Goal: Task Accomplishment & Management: Use online tool/utility

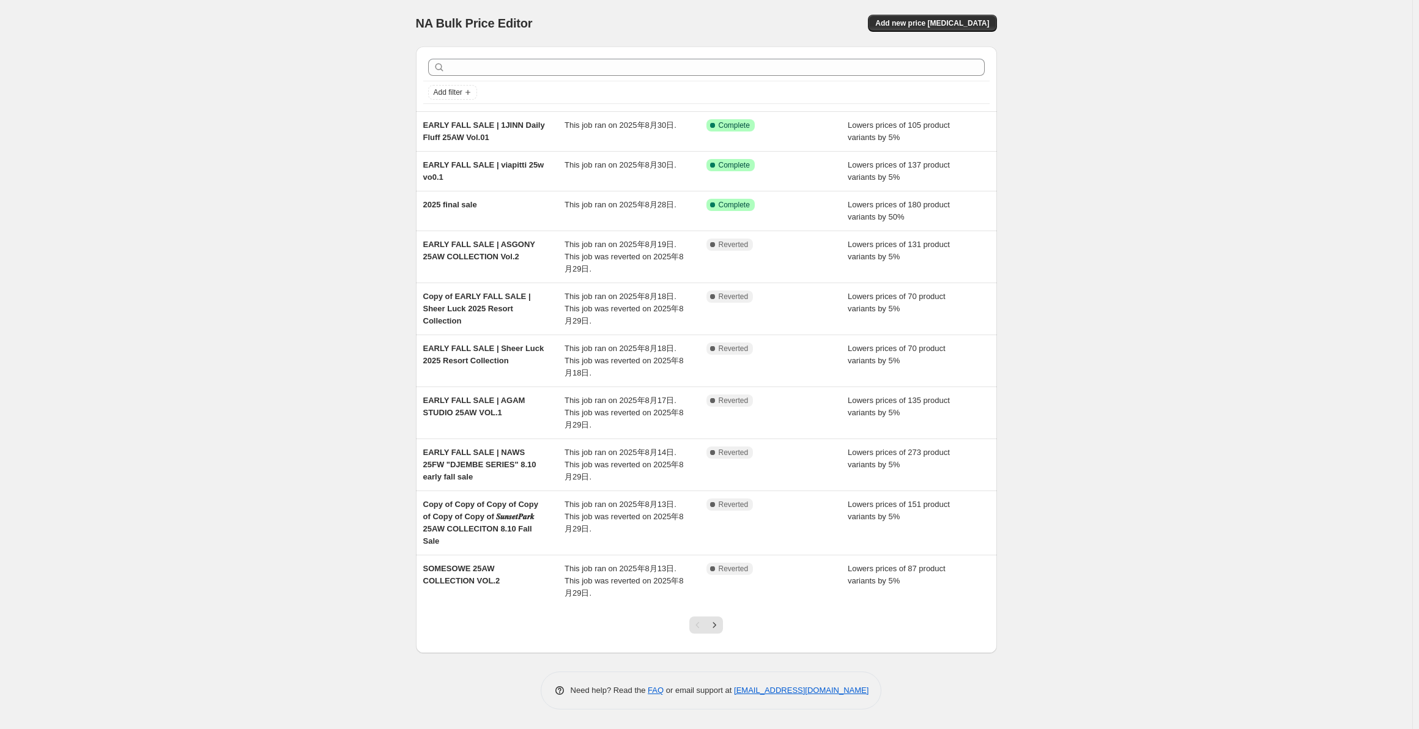
click at [852, 131] on div "Lowers prices of 105 product variants by 5%" at bounding box center [918, 131] width 142 height 24
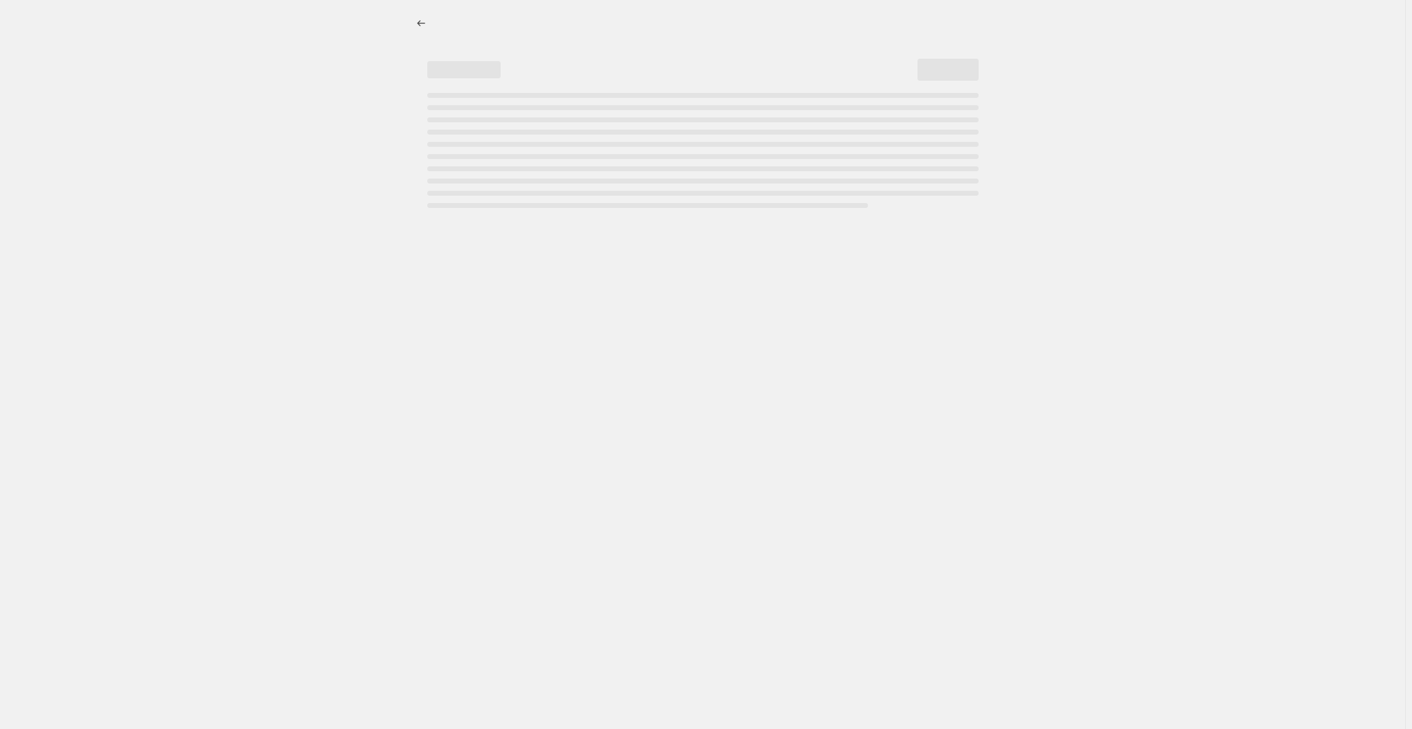
select select "percentage"
select select "collection"
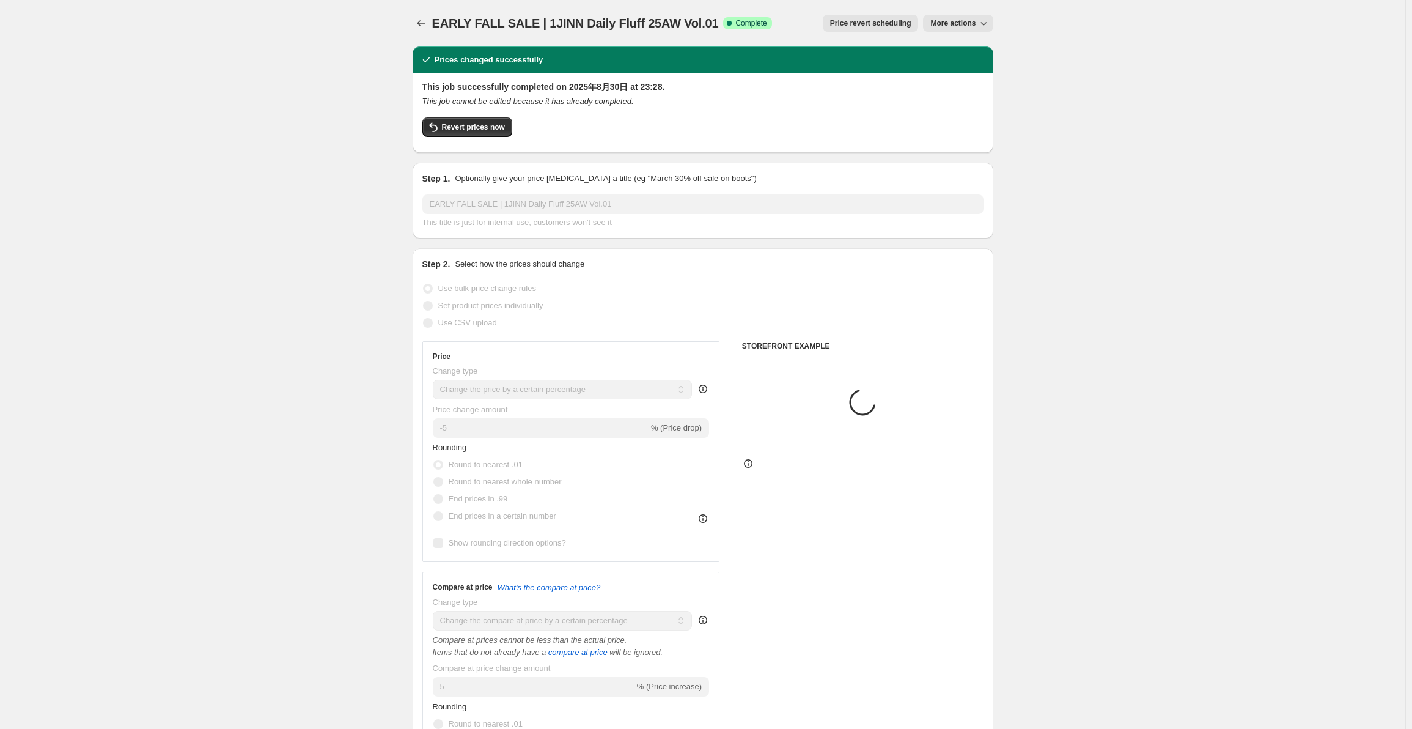
click at [948, 22] on span "More actions" at bounding box center [953, 23] width 45 height 10
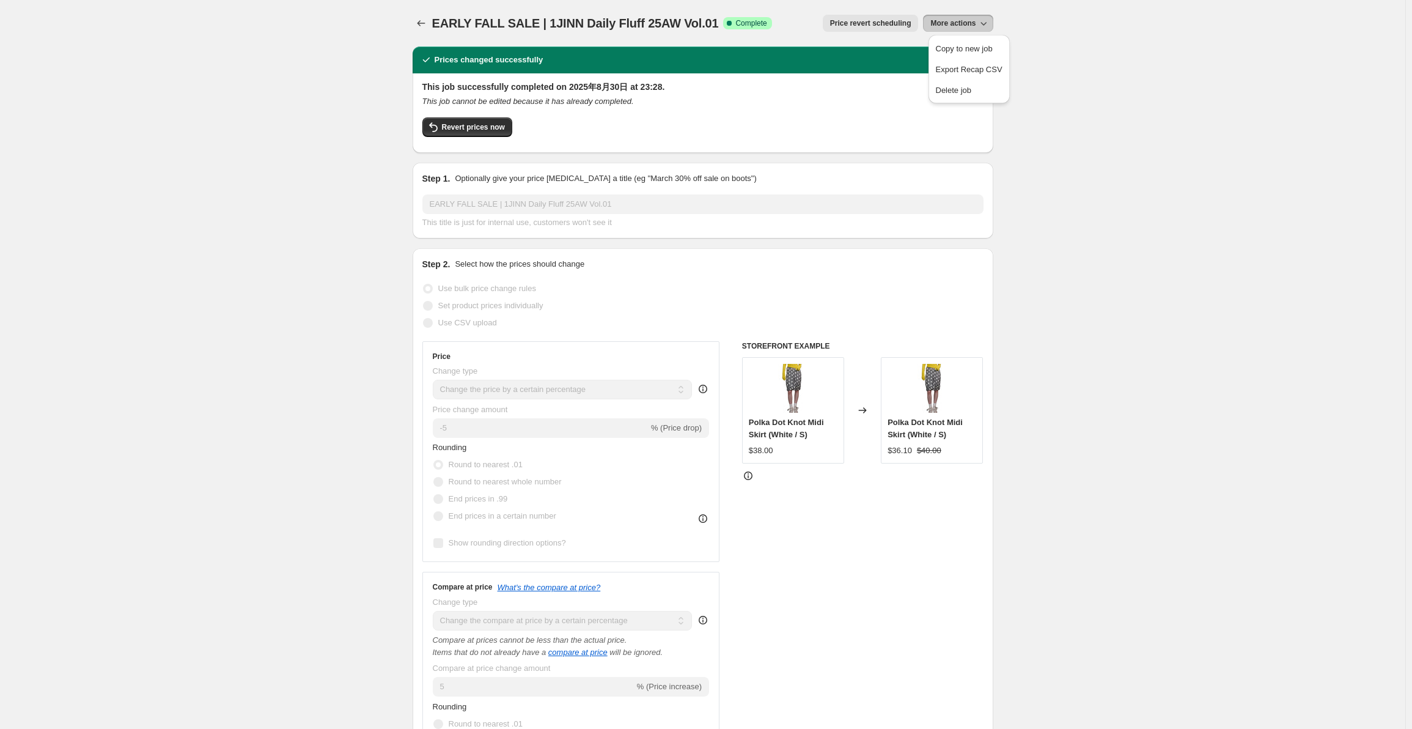
click at [552, 106] on icon "This job cannot be edited because it has already completed." at bounding box center [529, 101] width 212 height 9
click at [487, 116] on div "This job successfully completed on 2025年8月30日 at 23:28. This job cannot be edit…" at bounding box center [703, 112] width 561 height 62
click at [487, 122] on button "Revert prices now" at bounding box center [468, 127] width 90 height 20
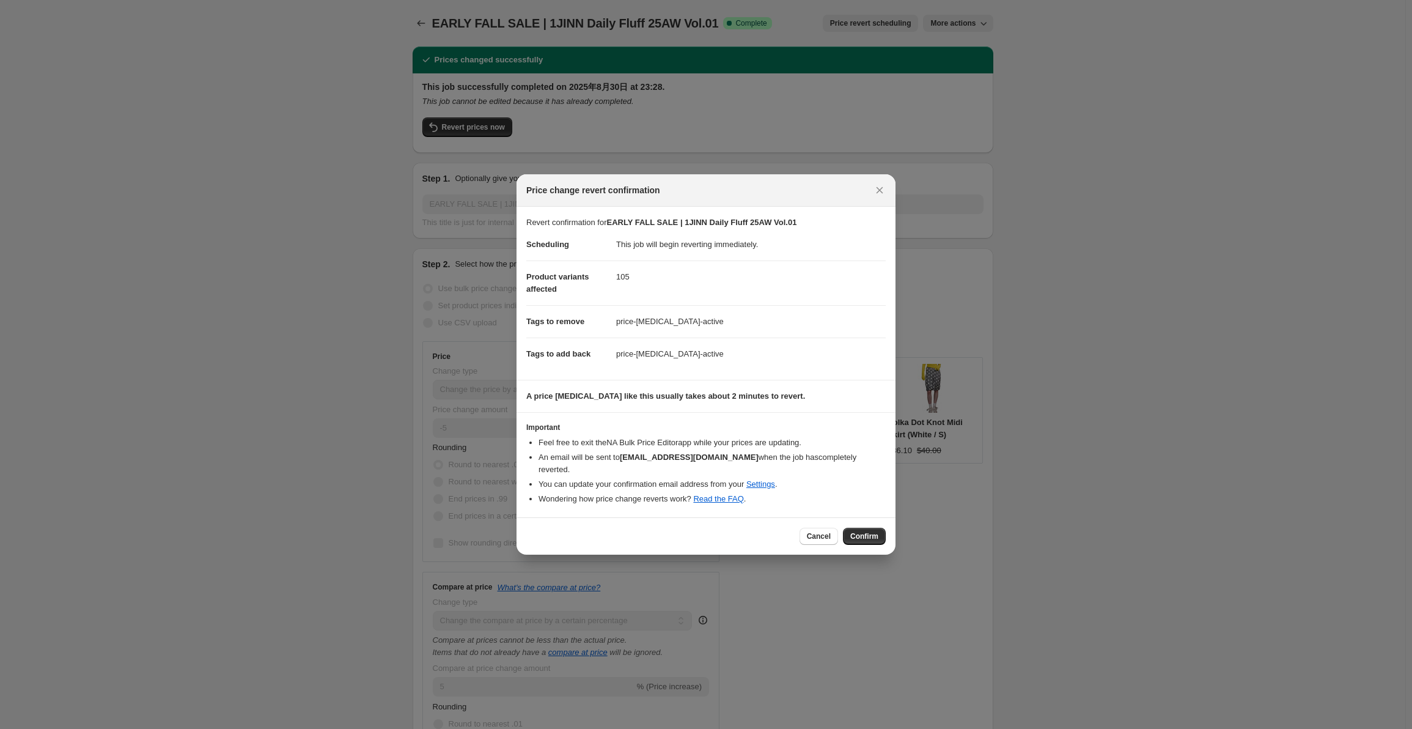
click at [868, 531] on span "Confirm" at bounding box center [865, 536] width 28 height 10
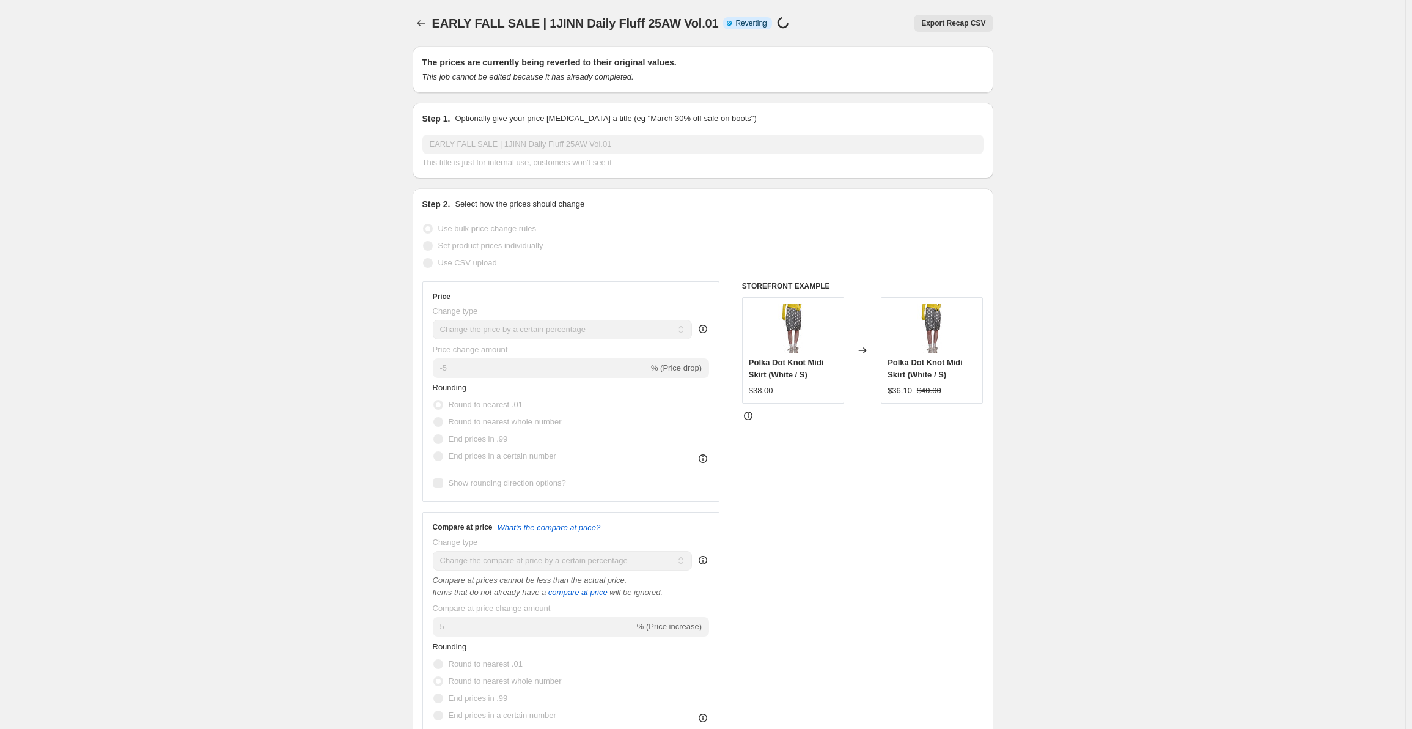
select select "percentage"
select select "collection"
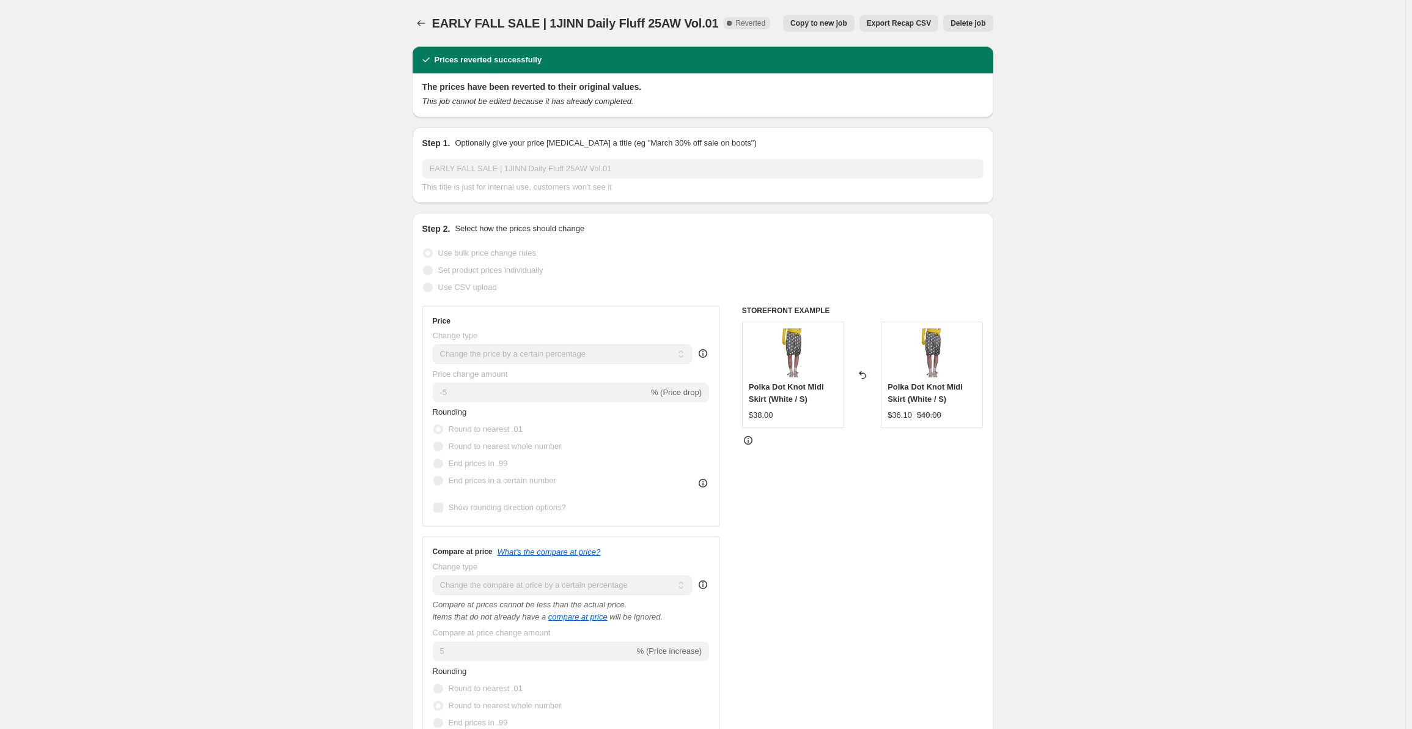
click at [818, 27] on span "Copy to new job" at bounding box center [819, 23] width 57 height 10
select select "percentage"
select select "collection"
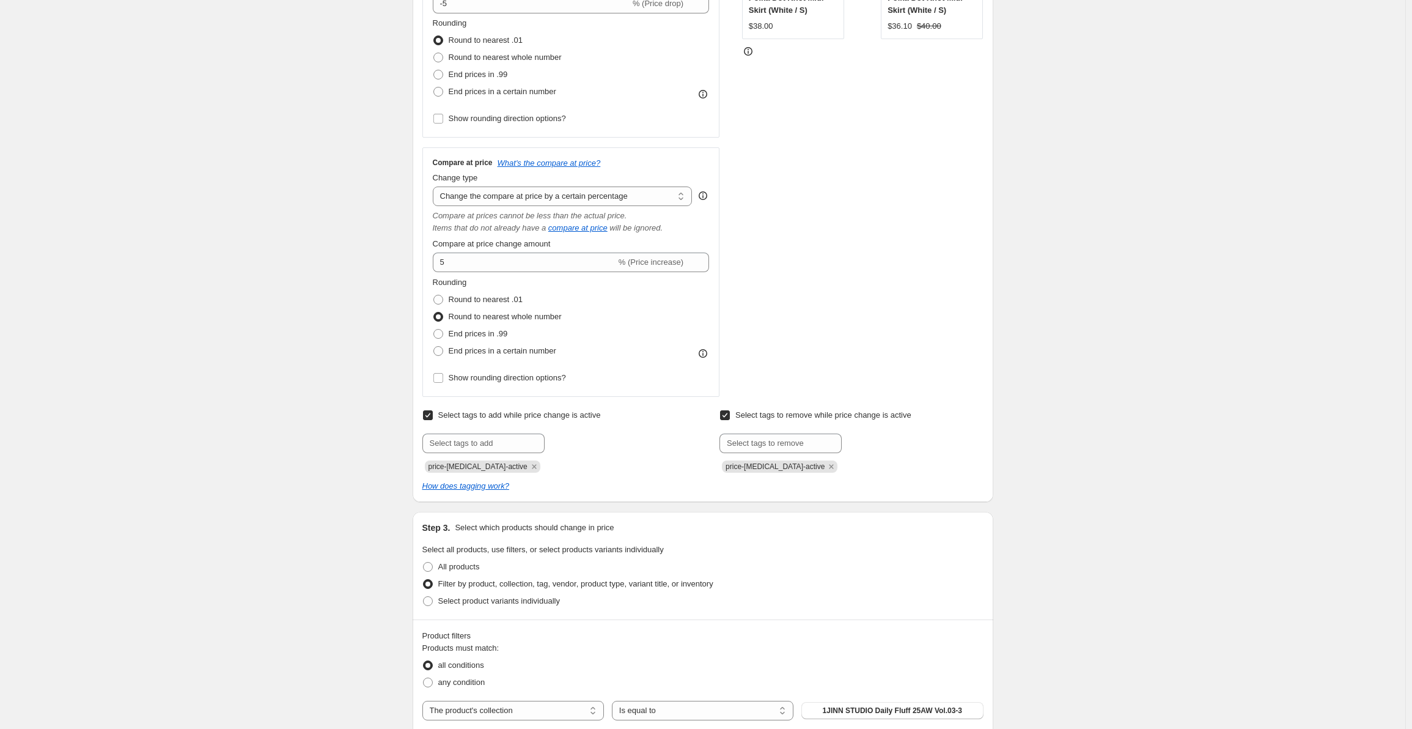
scroll to position [306, 0]
click at [1406, 462] on div "Create new price [MEDICAL_DATA]. This page is ready Create new price [MEDICAL_D…" at bounding box center [703, 498] width 1406 height 1609
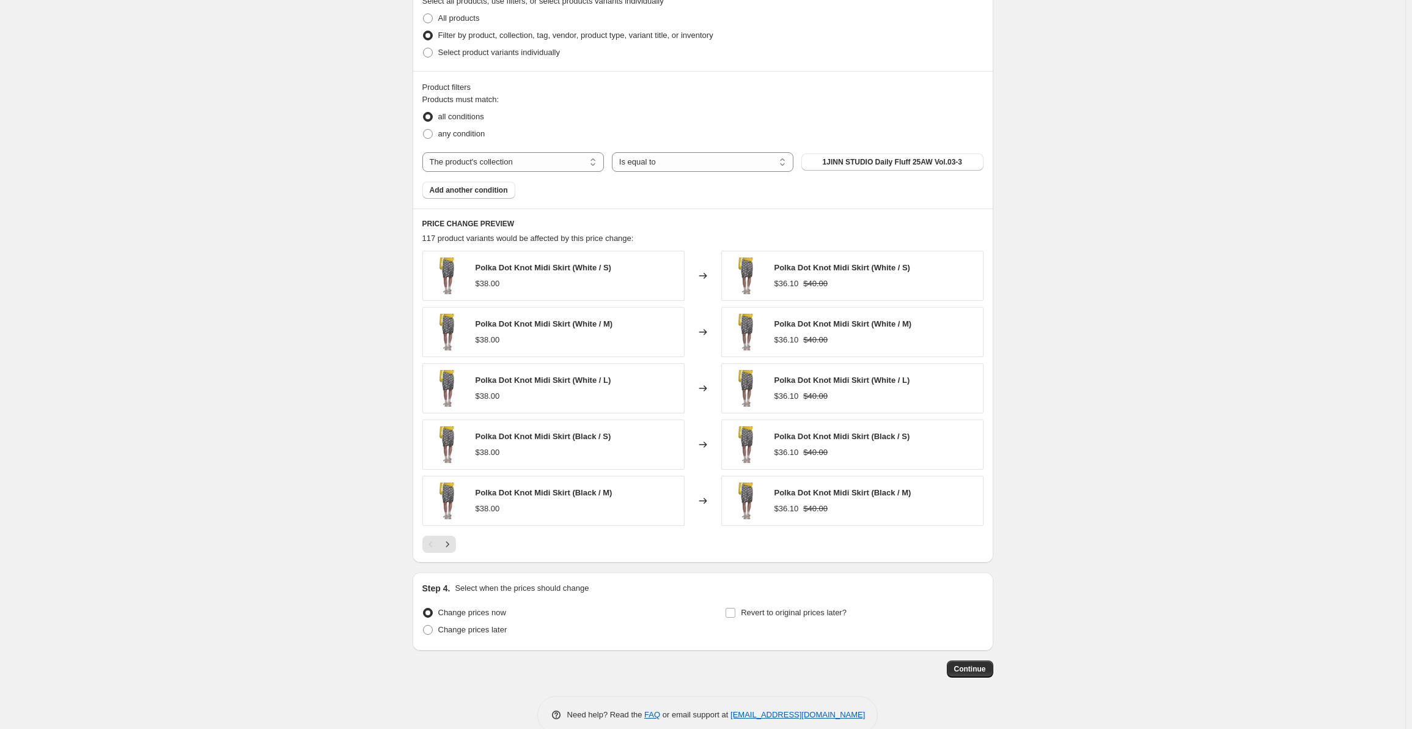
scroll to position [880, 0]
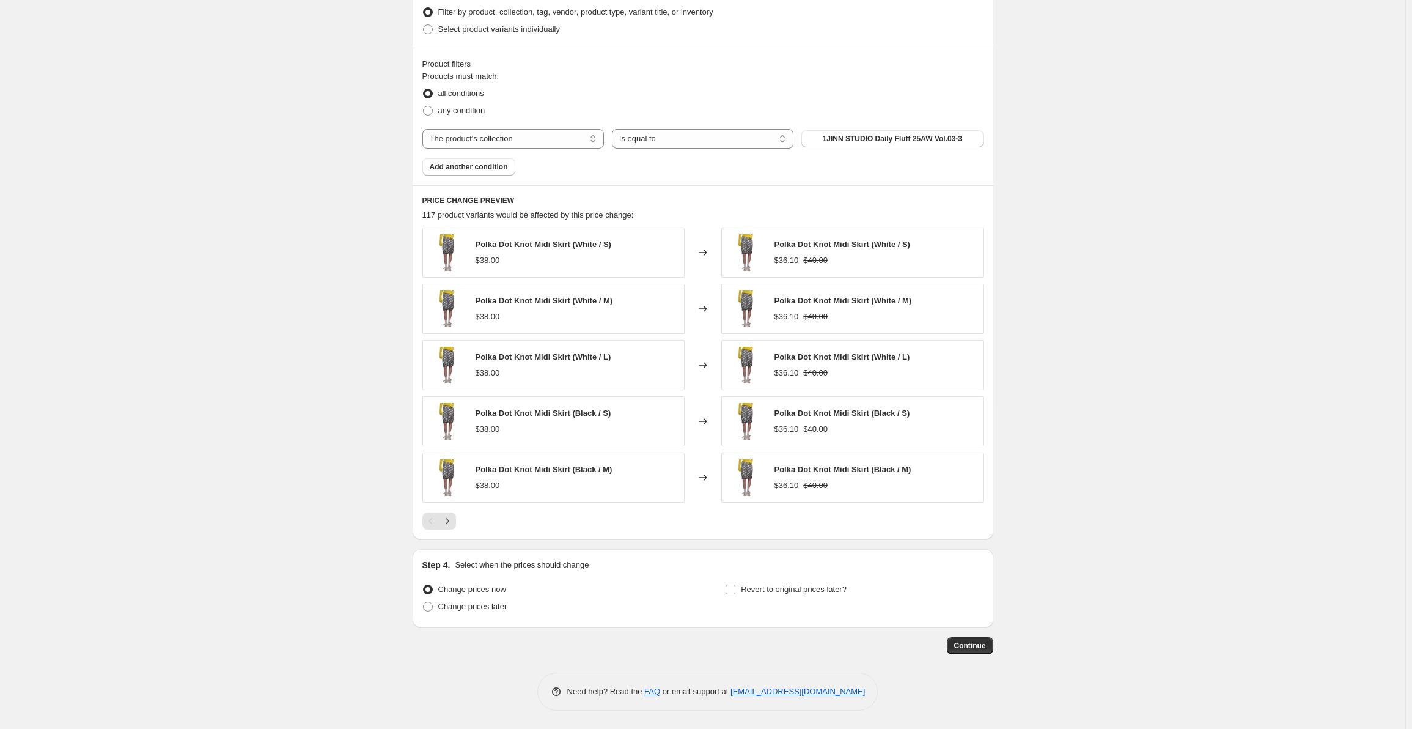
click at [979, 646] on span "Continue" at bounding box center [970, 646] width 32 height 10
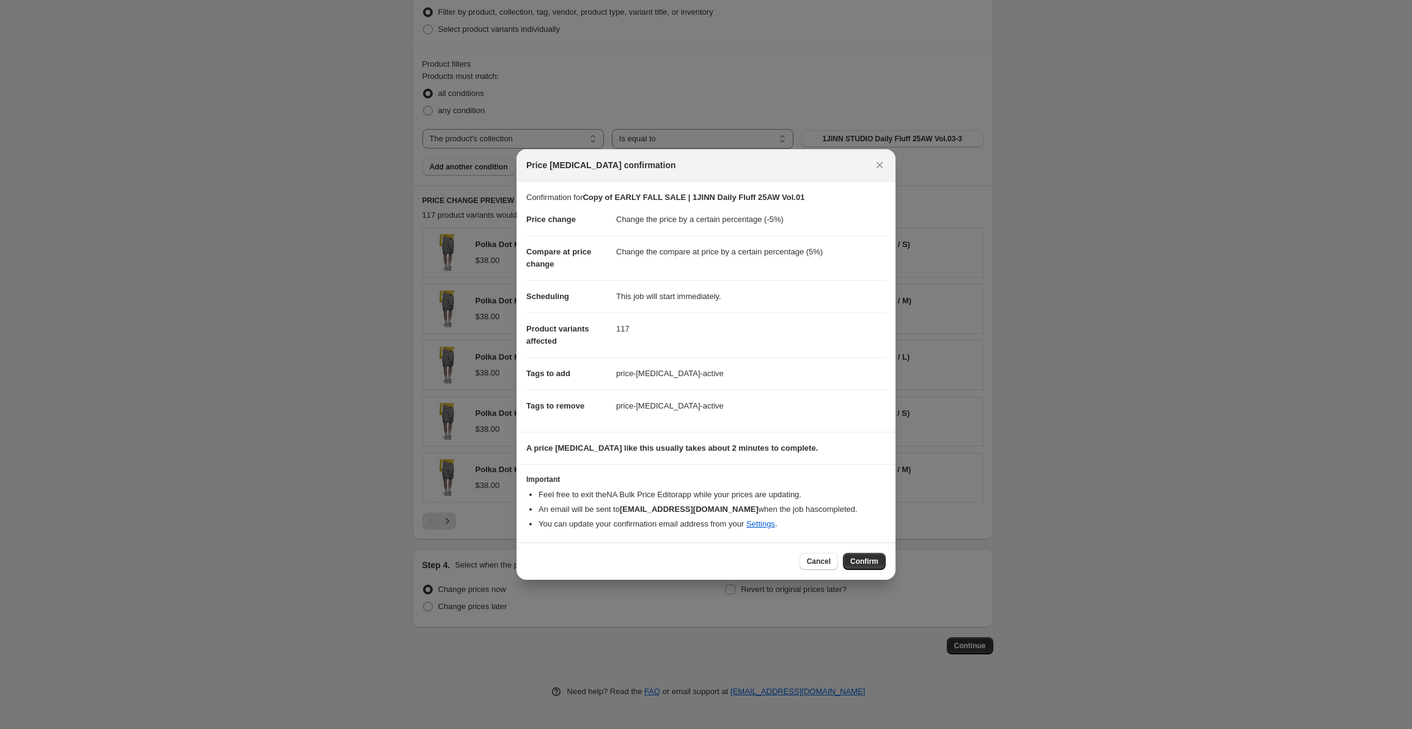
click at [855, 561] on span "Confirm" at bounding box center [865, 561] width 28 height 10
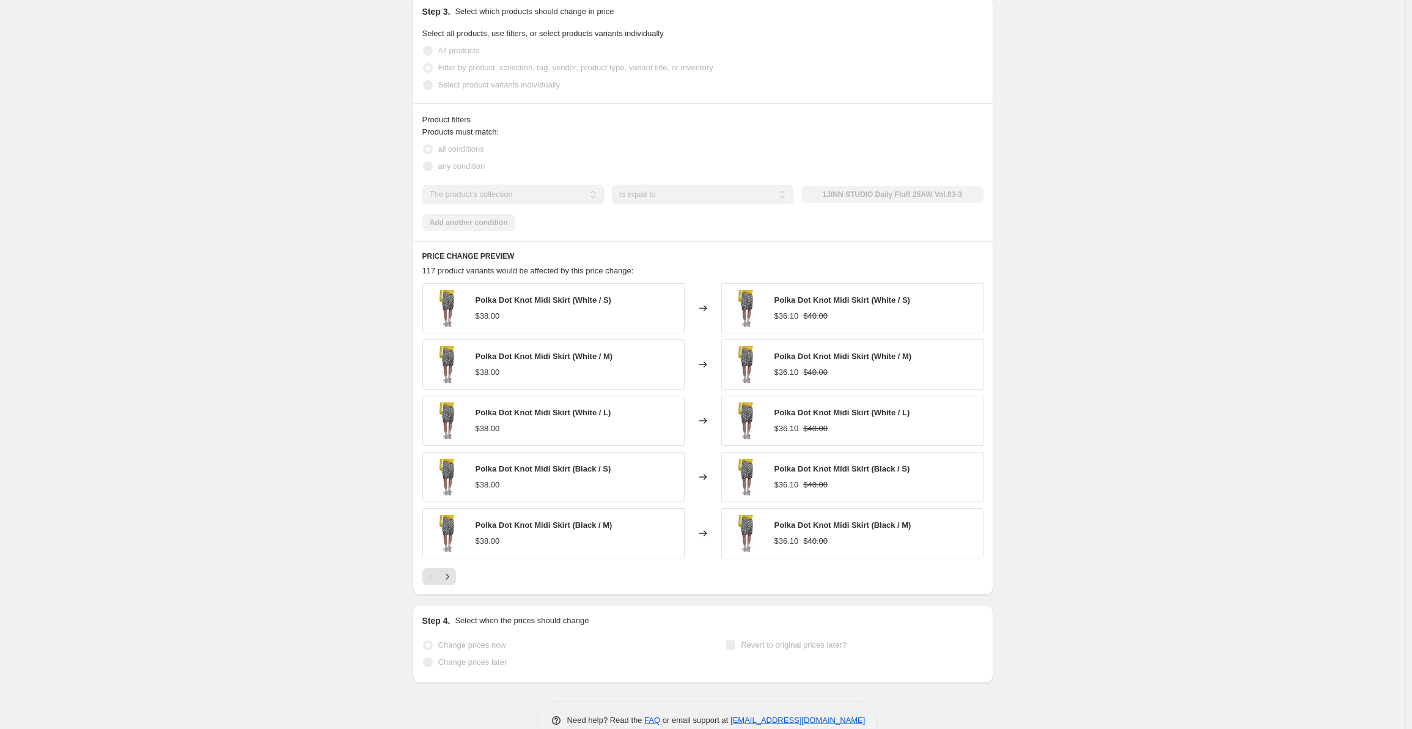
scroll to position [912, 0]
select select "percentage"
select select "collection"
